Goal: Task Accomplishment & Management: Use online tool/utility

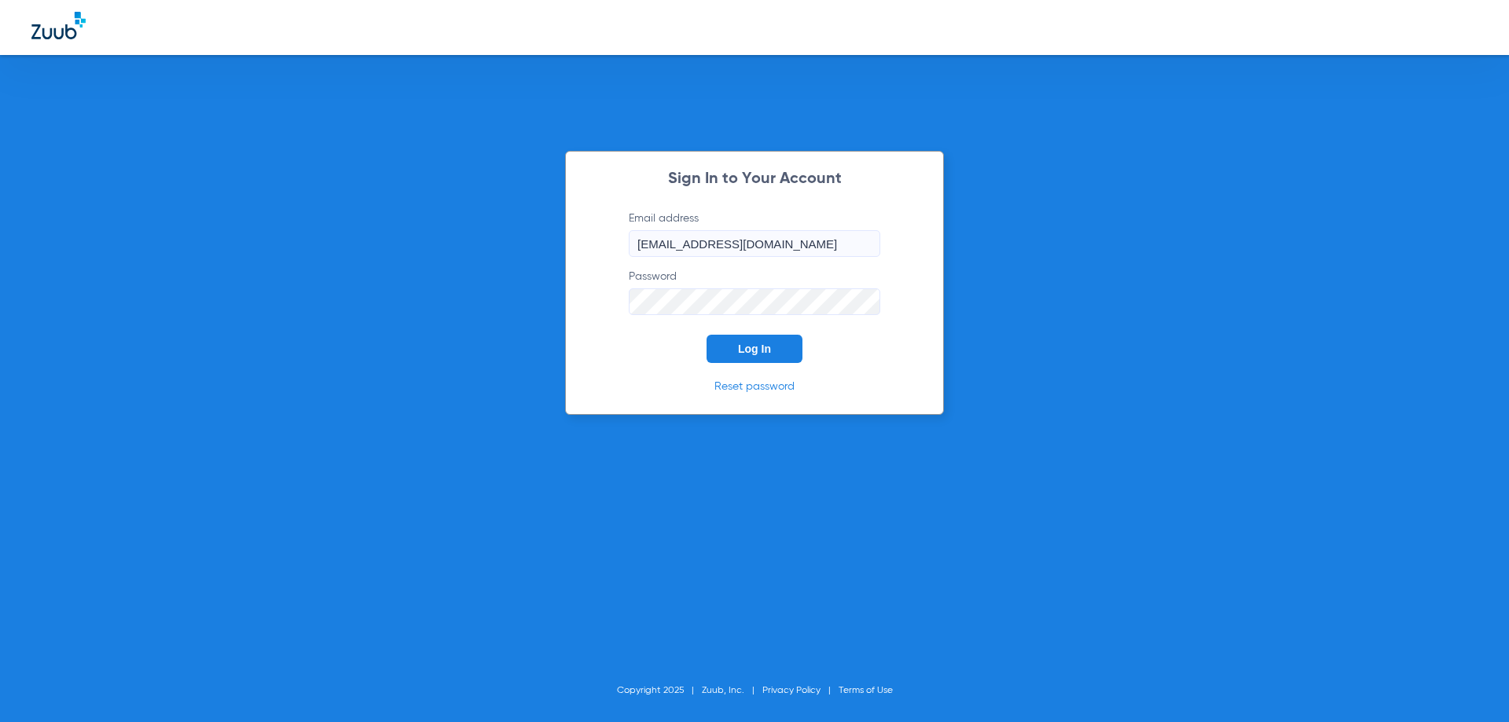
click at [739, 351] on span "Log In" at bounding box center [754, 349] width 33 height 13
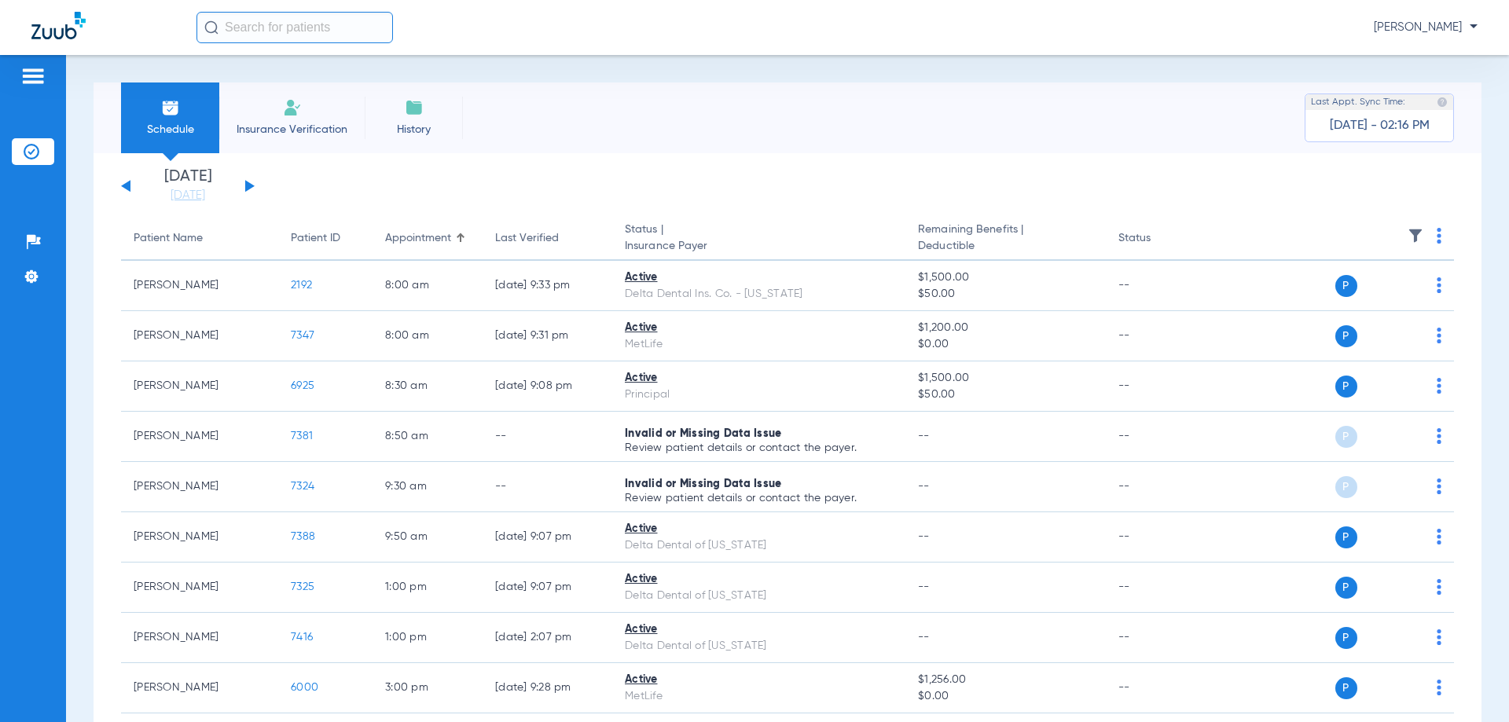
click at [247, 183] on button at bounding box center [249, 186] width 9 height 12
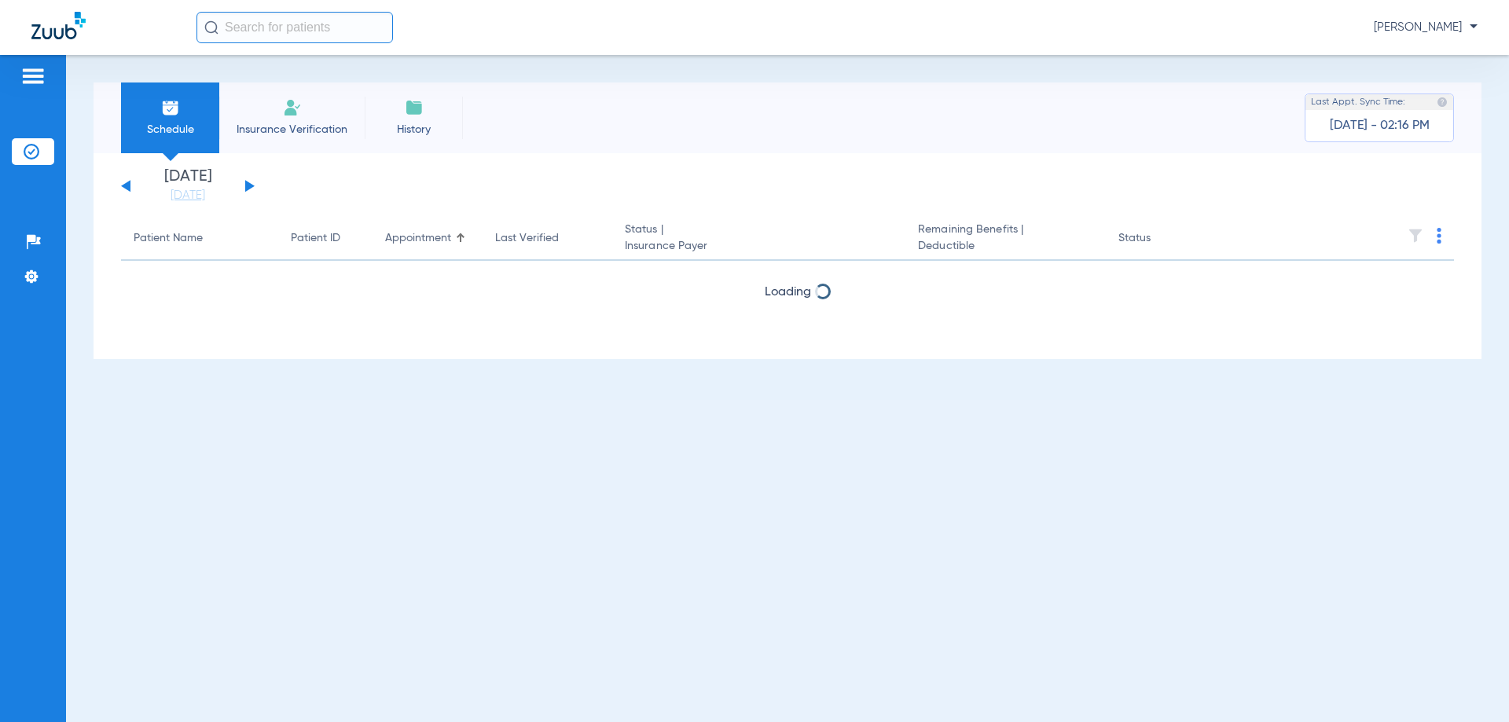
click at [247, 183] on button at bounding box center [249, 186] width 9 height 12
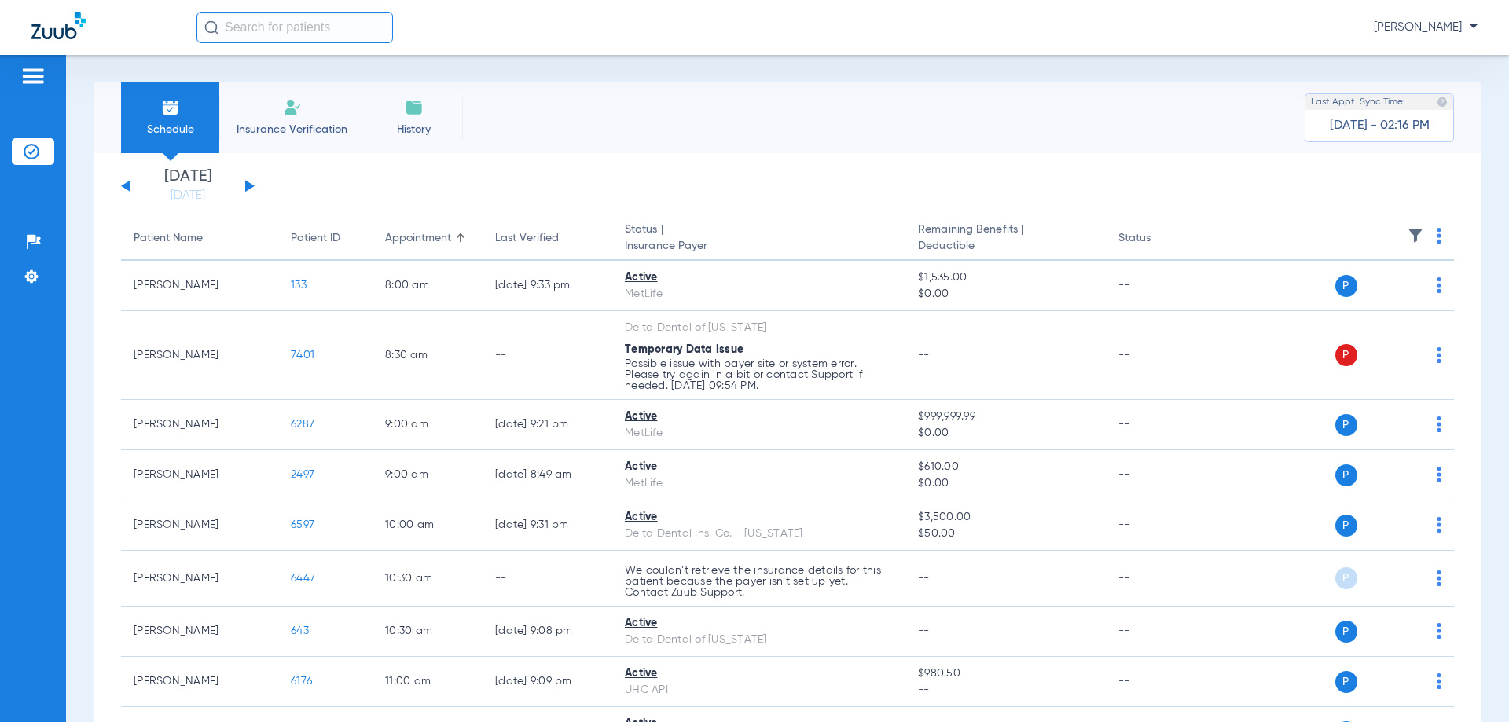
click at [247, 183] on button at bounding box center [249, 186] width 9 height 12
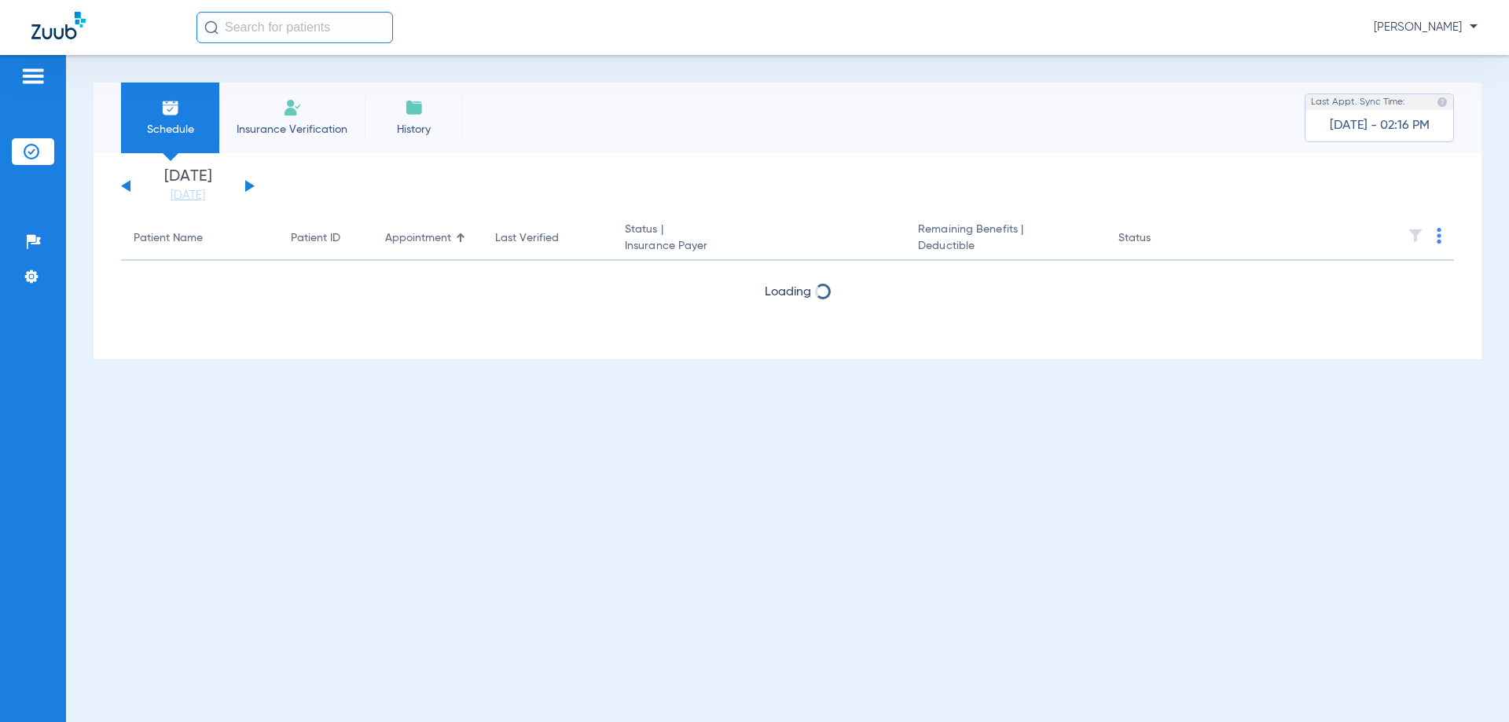
click at [247, 183] on button at bounding box center [249, 186] width 9 height 12
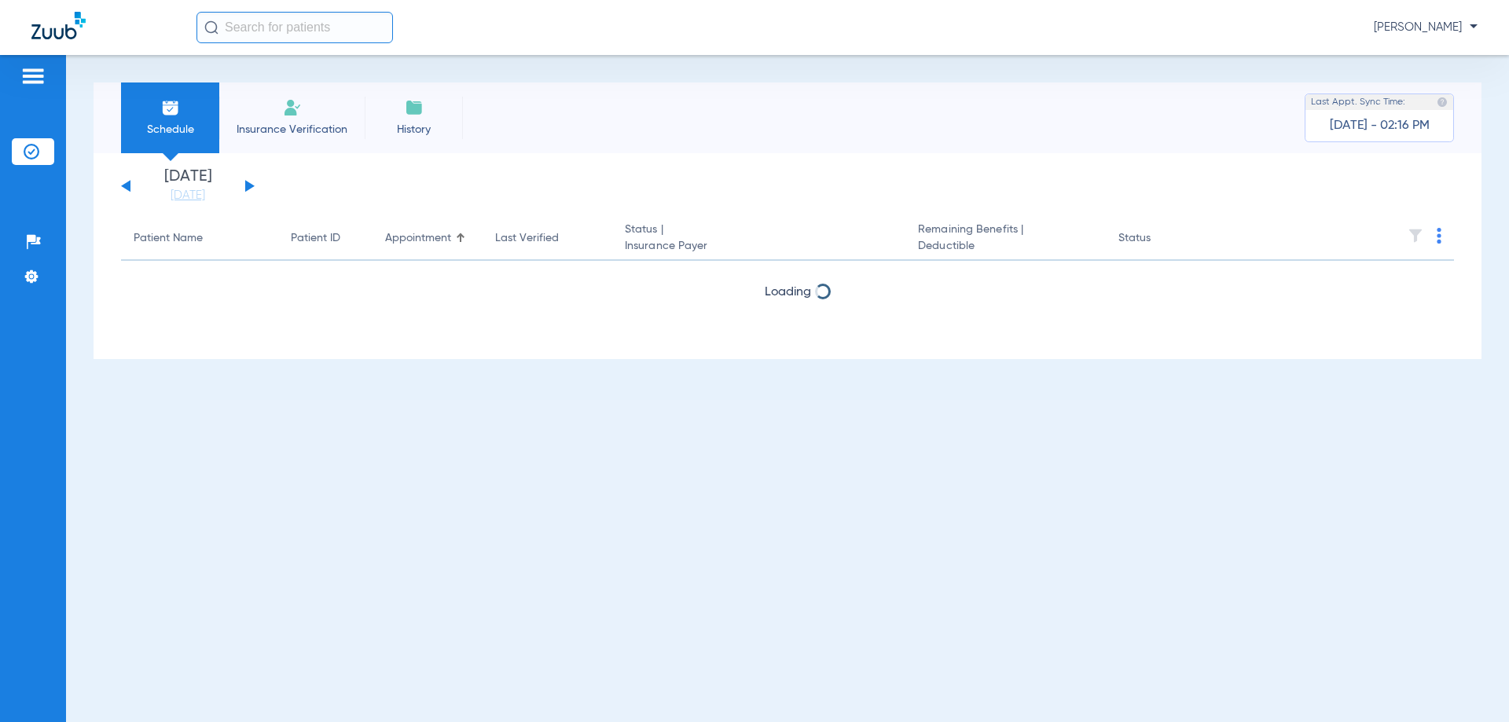
click at [247, 183] on button at bounding box center [249, 186] width 9 height 12
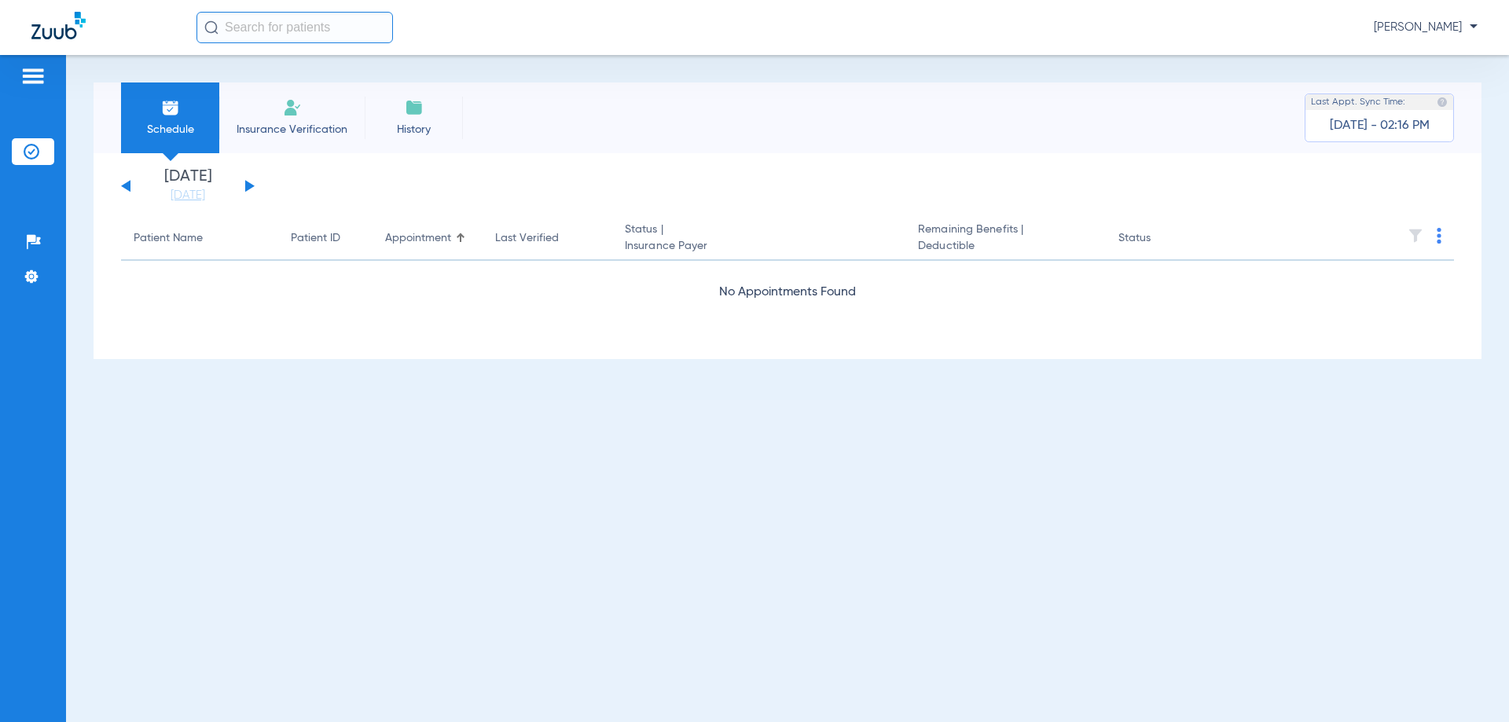
click at [247, 183] on button at bounding box center [249, 186] width 9 height 12
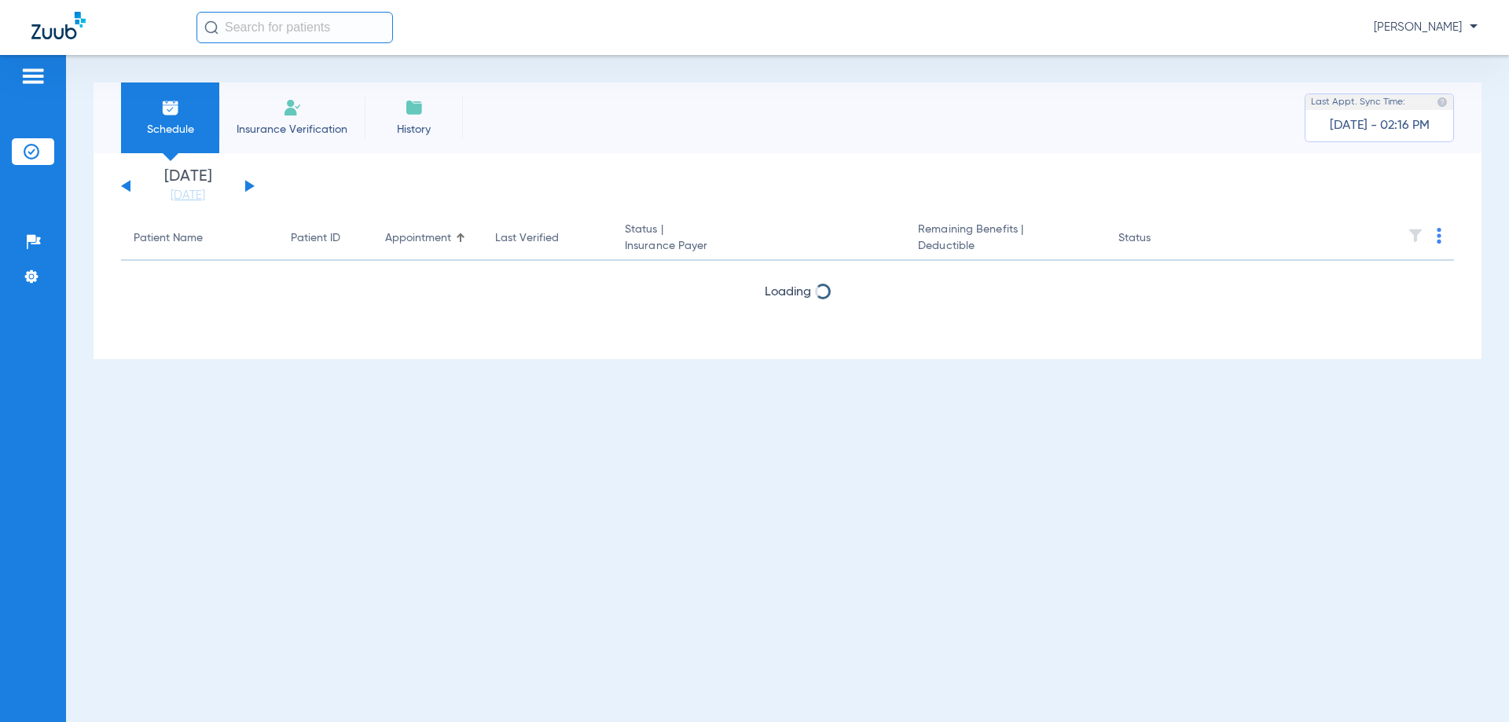
click at [247, 183] on button at bounding box center [249, 186] width 9 height 12
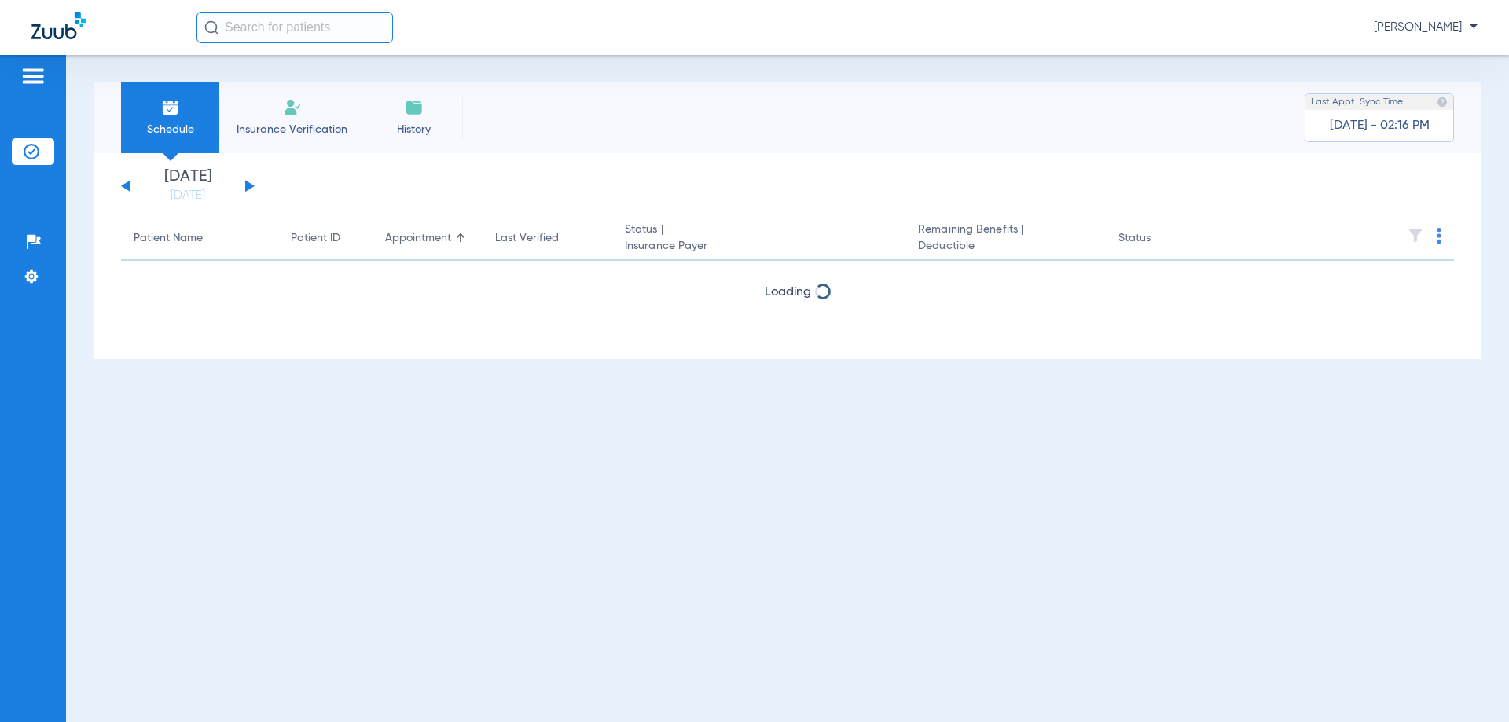
click at [247, 183] on button at bounding box center [249, 186] width 9 height 12
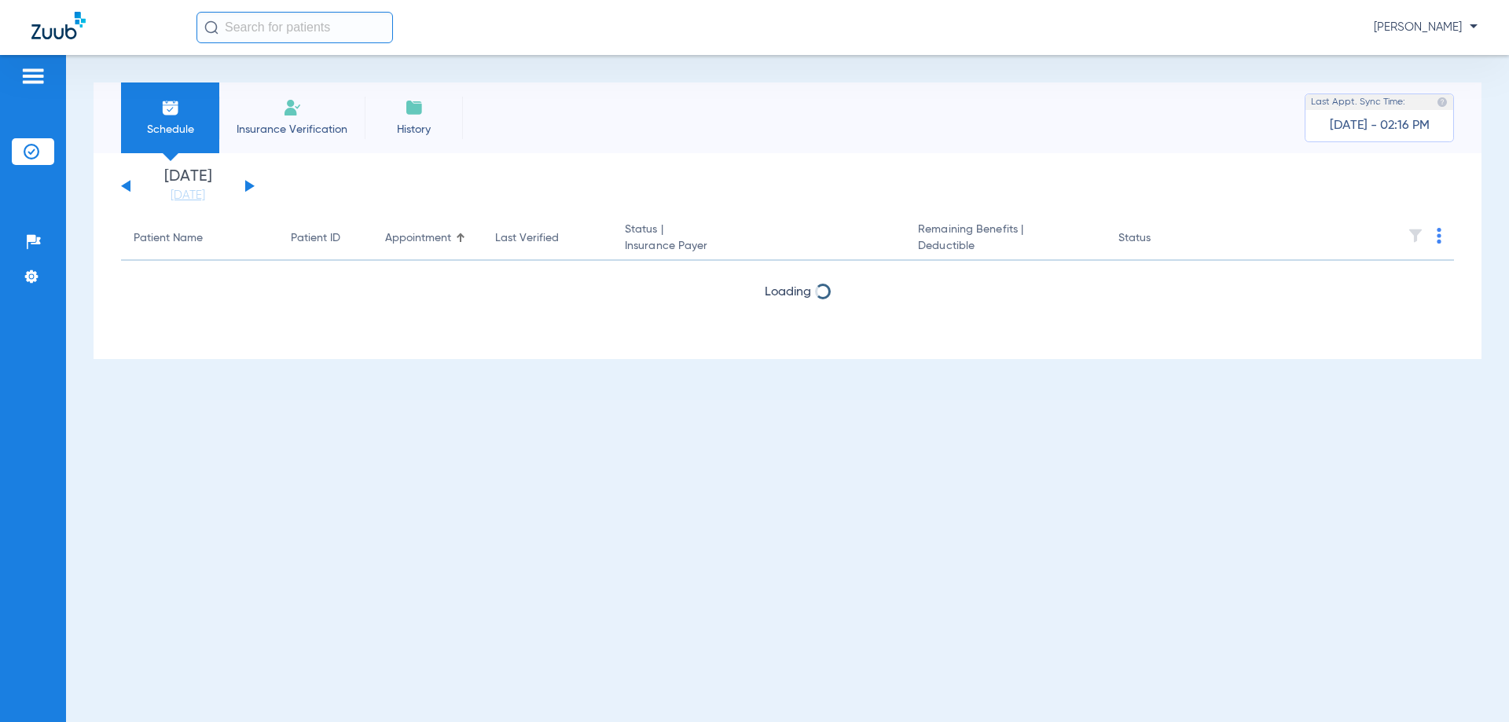
click at [247, 183] on button at bounding box center [249, 186] width 9 height 12
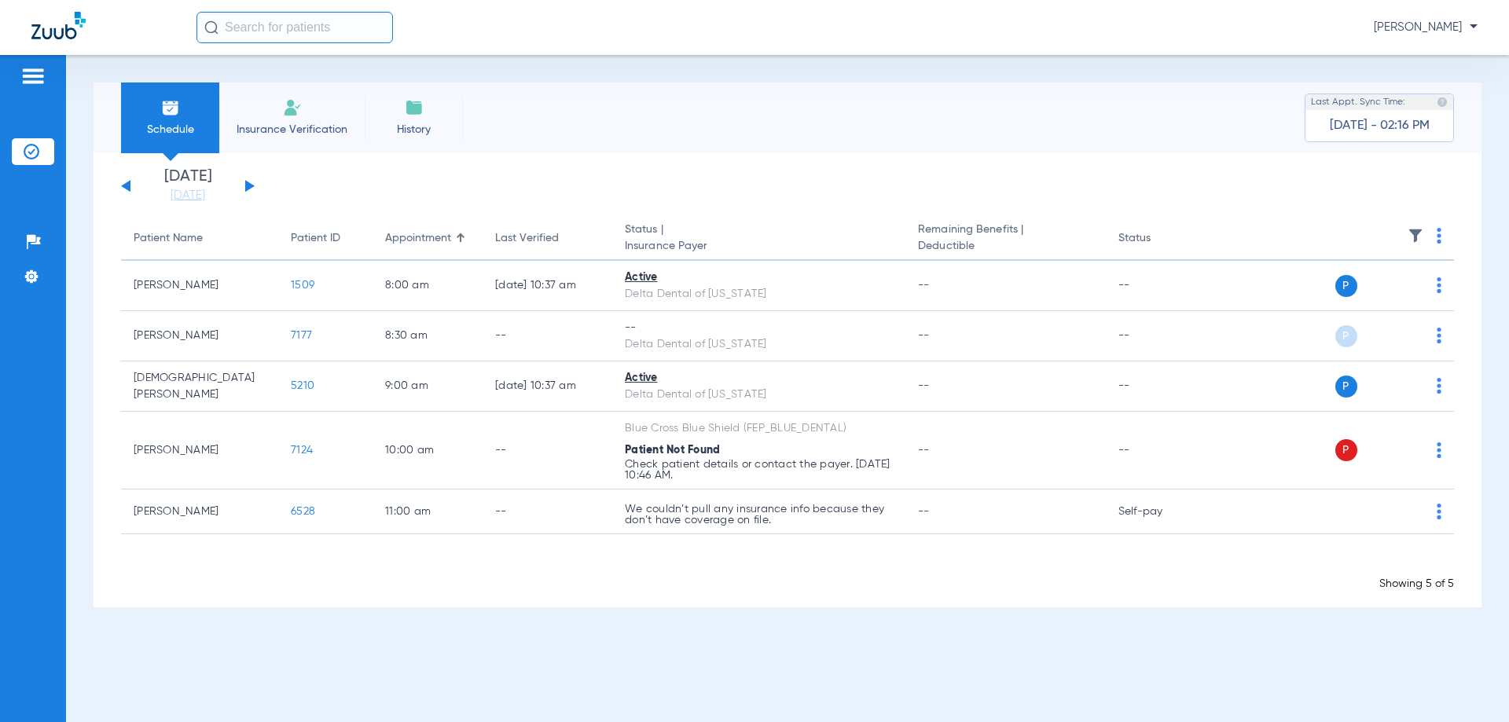
click at [247, 183] on button at bounding box center [249, 186] width 9 height 12
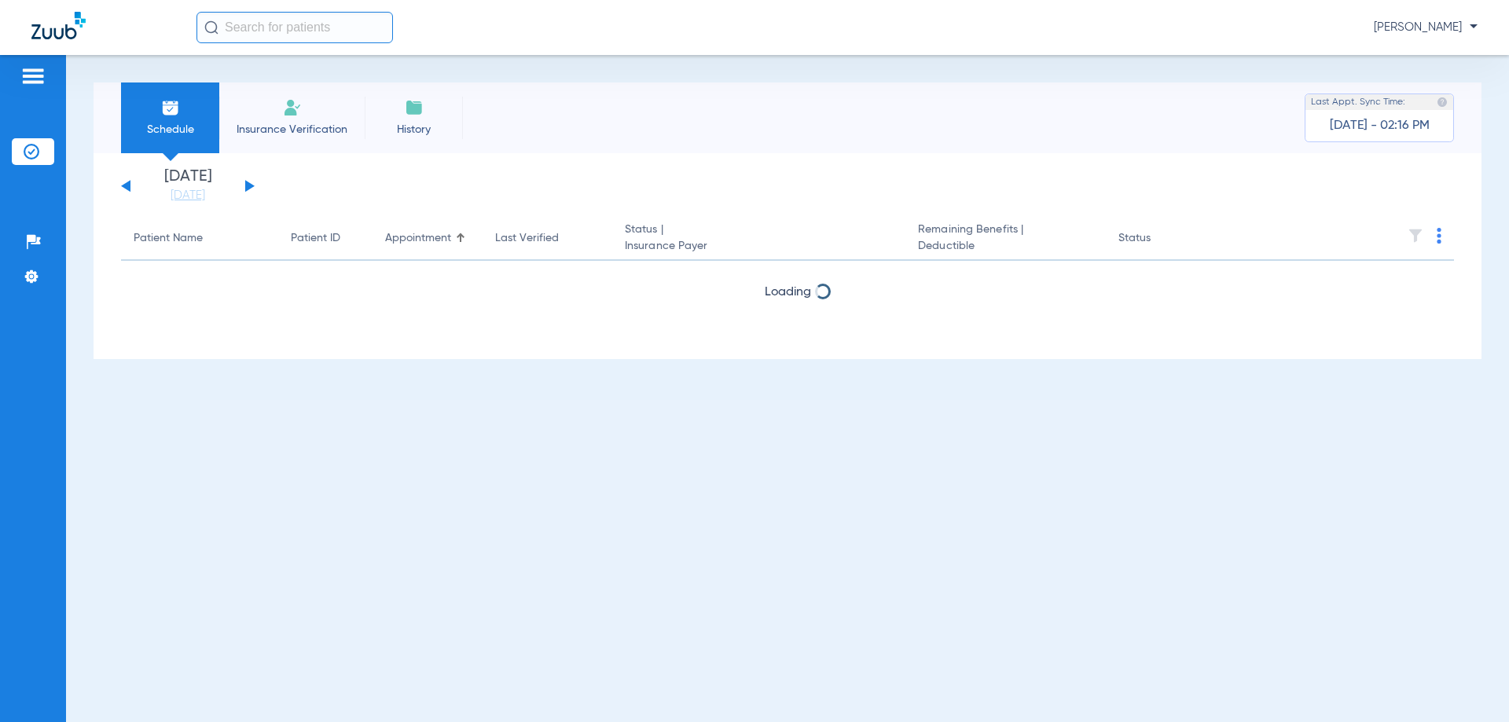
click at [247, 183] on button at bounding box center [249, 186] width 9 height 12
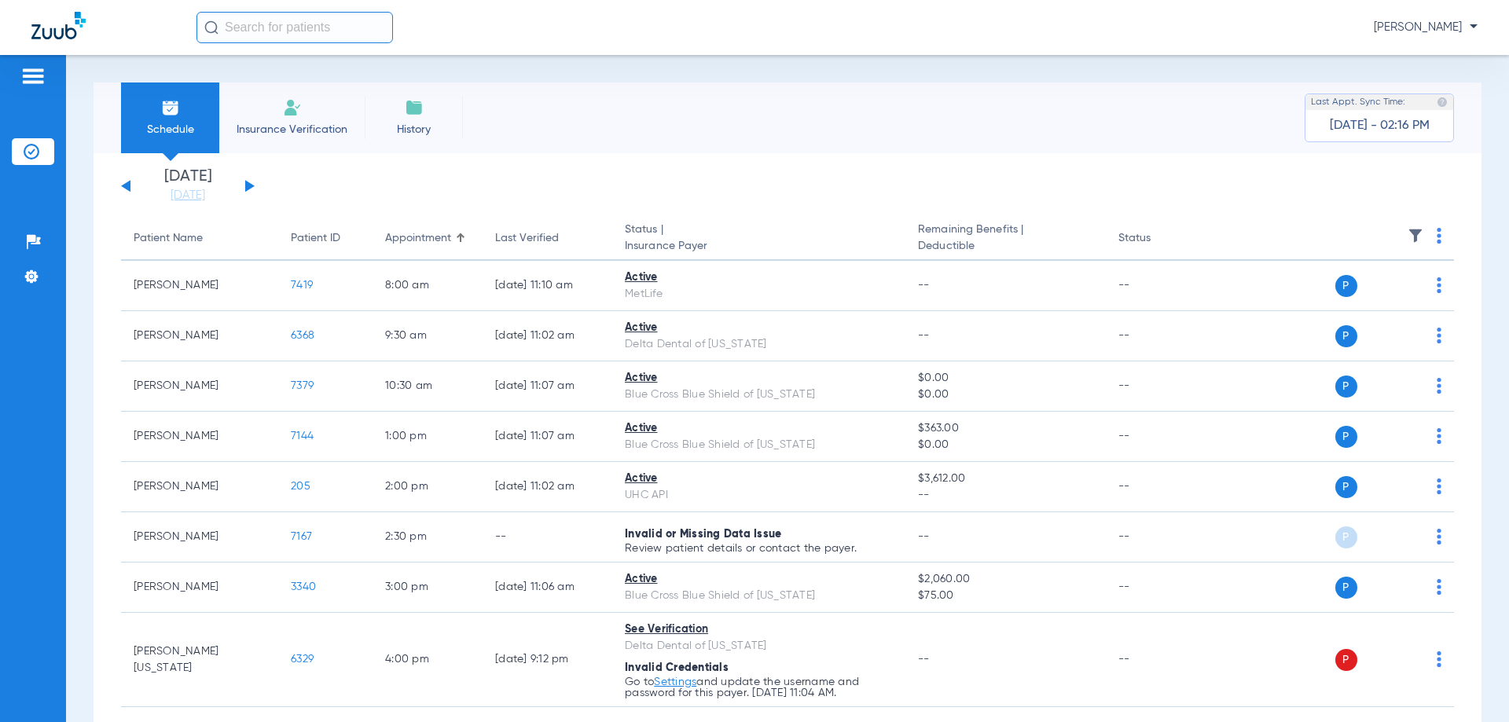
click at [247, 183] on button at bounding box center [249, 186] width 9 height 12
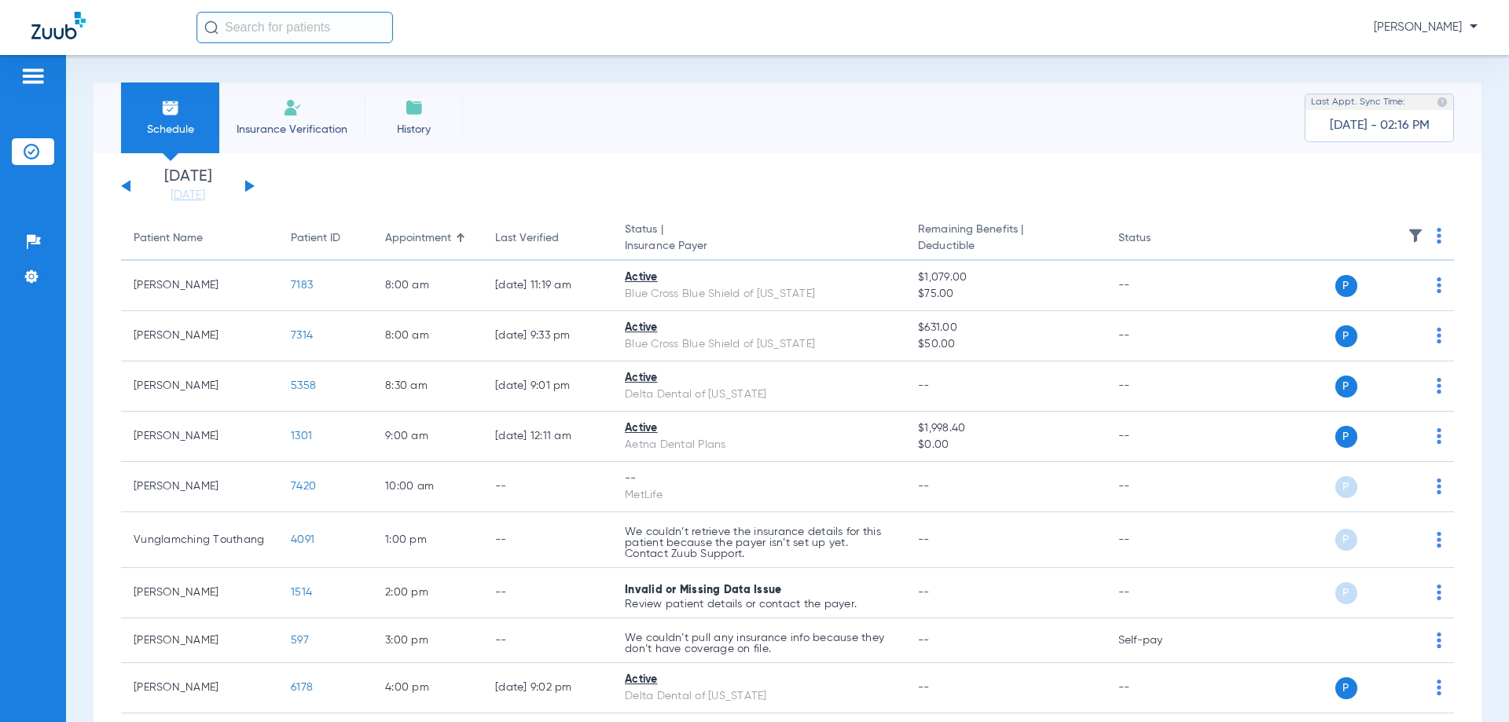
click at [1436, 237] on img at bounding box center [1438, 236] width 5 height 16
click at [1375, 298] on span "Verify All" at bounding box center [1369, 297] width 94 height 11
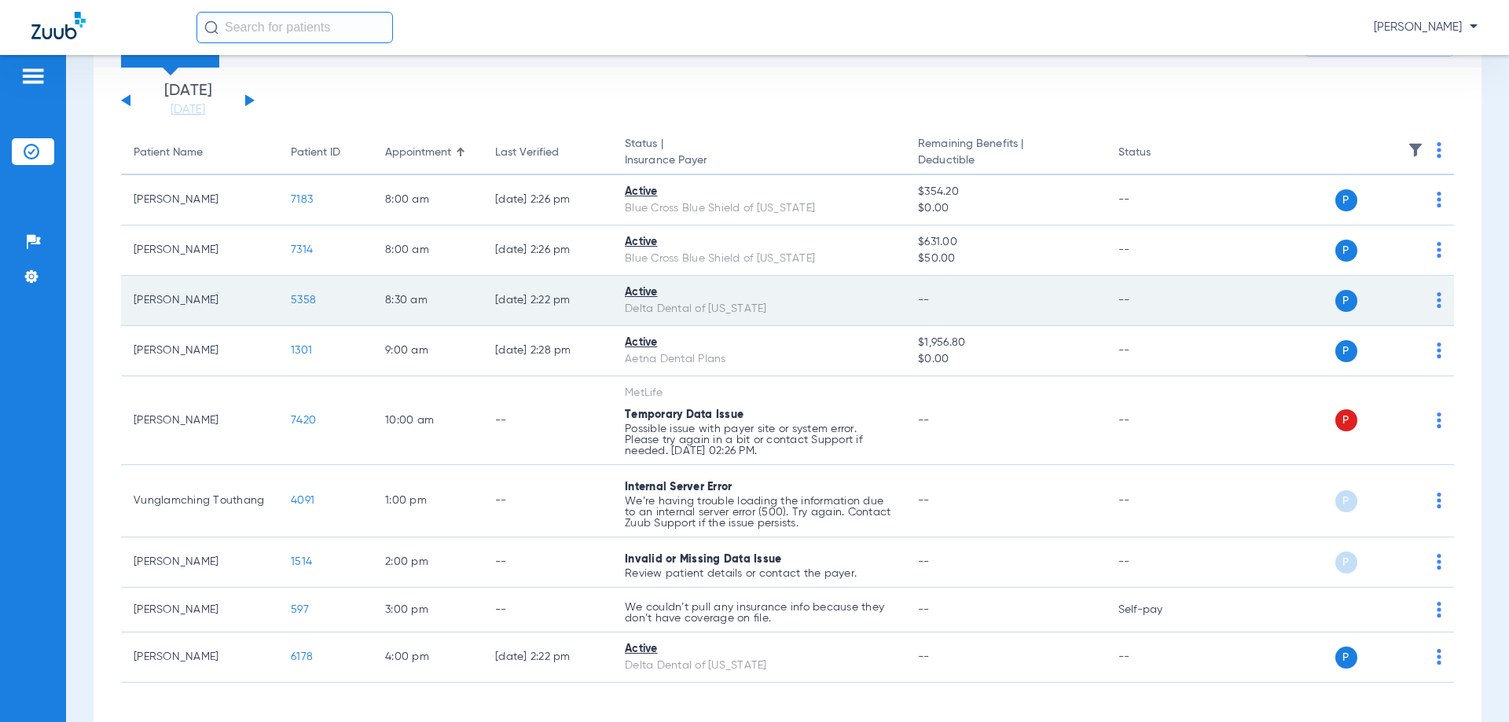
scroll to position [147, 0]
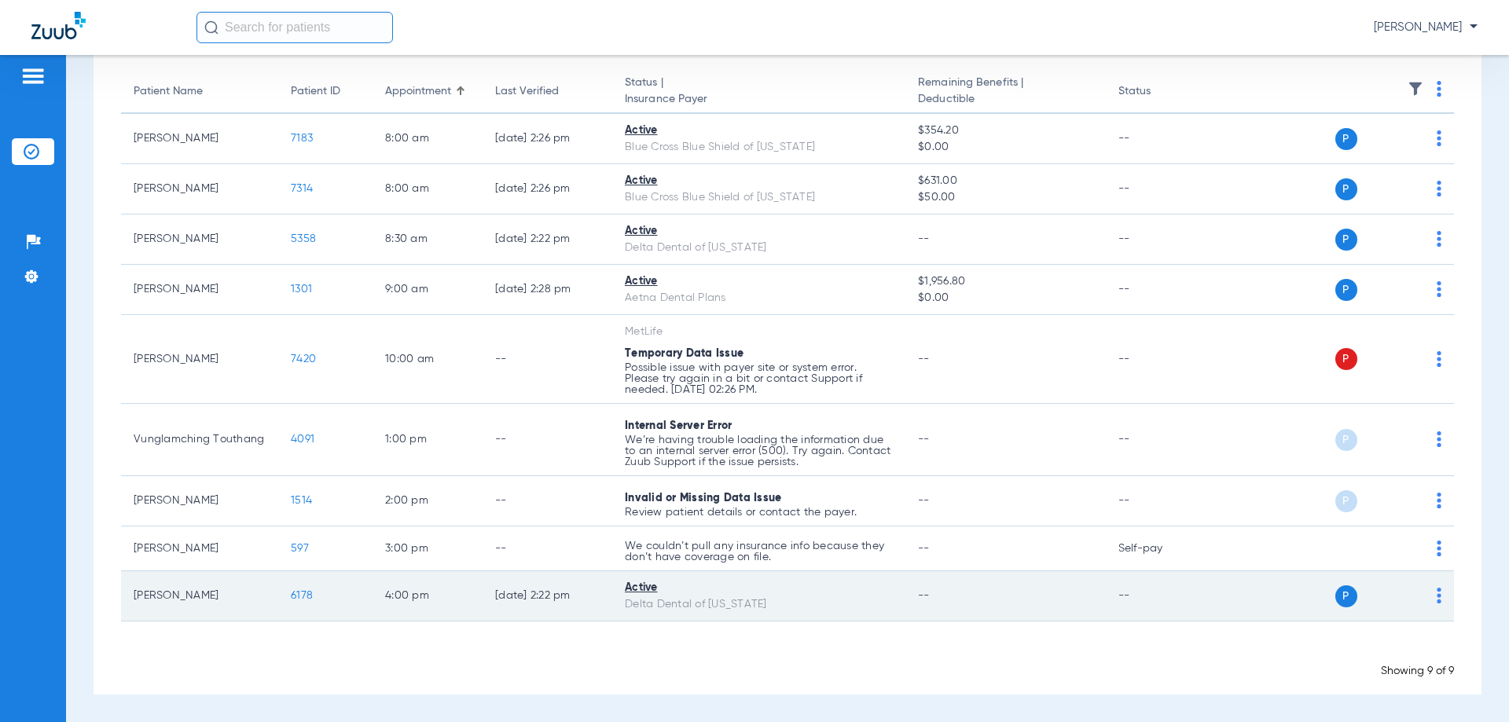
click at [299, 596] on span "6178" at bounding box center [302, 595] width 22 height 11
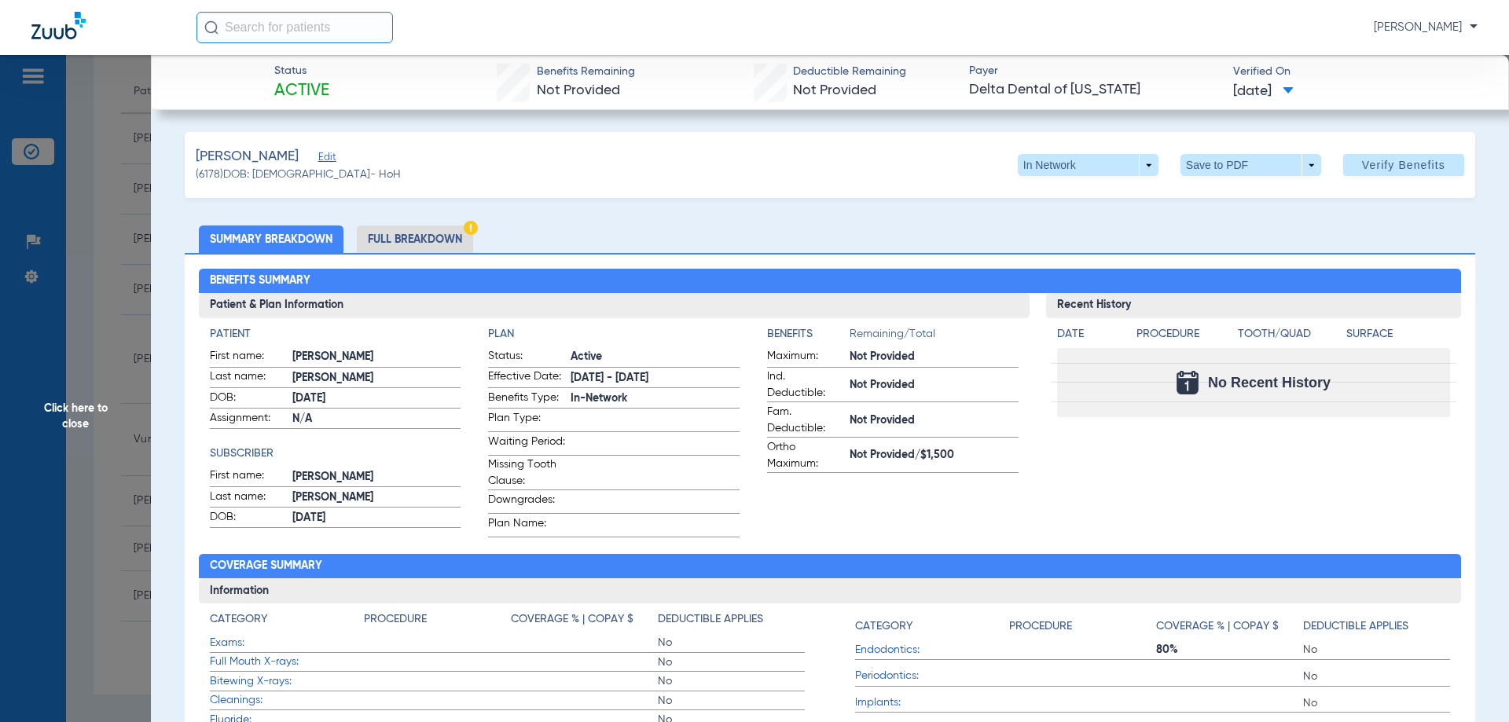
click at [51, 354] on span "Click here to close" at bounding box center [75, 416] width 151 height 722
